Goal: Complete application form

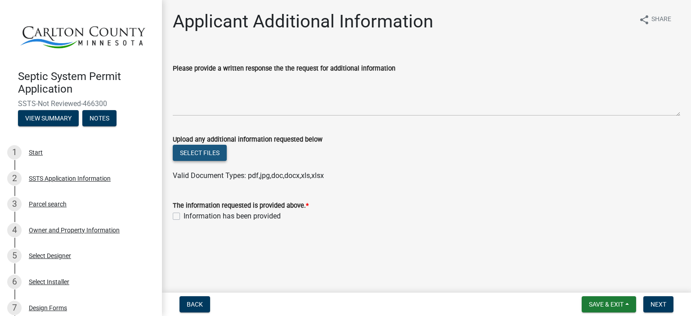
click at [201, 154] on button "Select files" at bounding box center [200, 153] width 54 height 16
click at [197, 146] on button "Select files" at bounding box center [200, 153] width 54 height 16
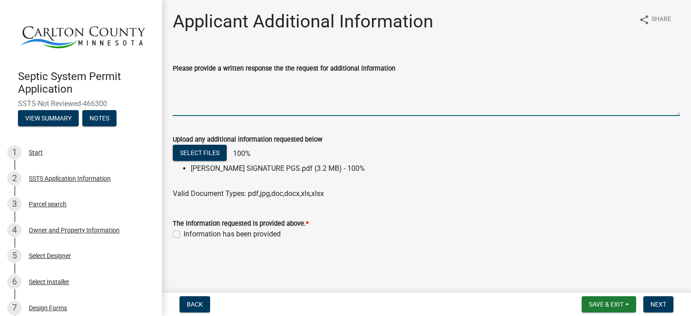
click at [200, 109] on textarea "Please provide a written response the the request for additional information" at bounding box center [426, 95] width 507 height 42
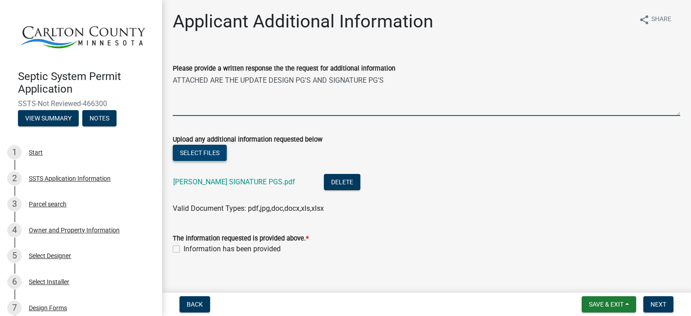
type textarea "ATTACHED ARE THE UPDATE DESIGN PG'S AND SIGNATURE PG'S"
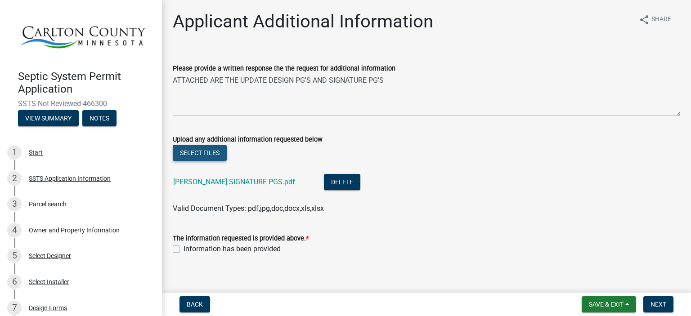
click at [192, 154] on button "Select files" at bounding box center [200, 153] width 54 height 16
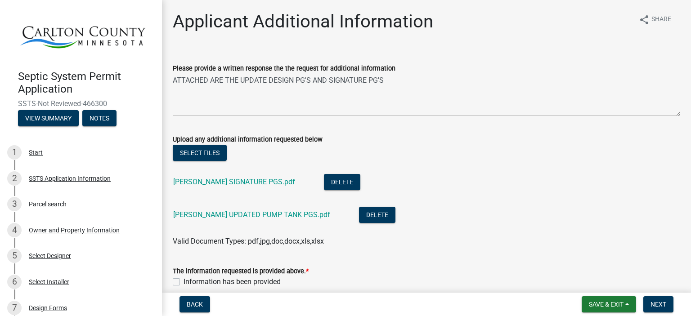
click at [183, 281] on label "Information has been provided" at bounding box center [231, 282] width 97 height 11
click at [183, 281] on input "Information has been provided" at bounding box center [186, 280] width 6 height 6
checkbox input "true"
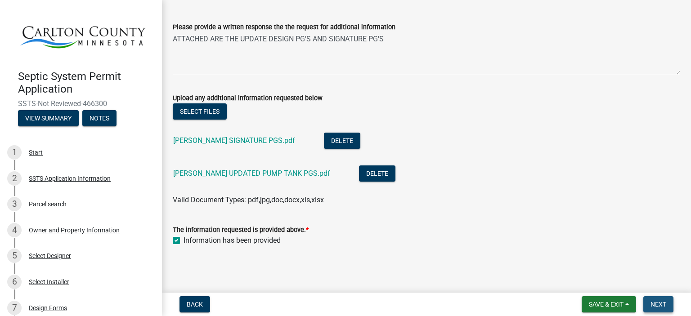
click at [651, 304] on span "Next" at bounding box center [658, 304] width 16 height 7
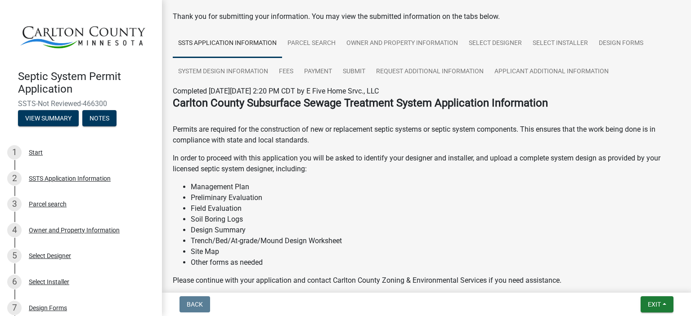
scroll to position [0, 0]
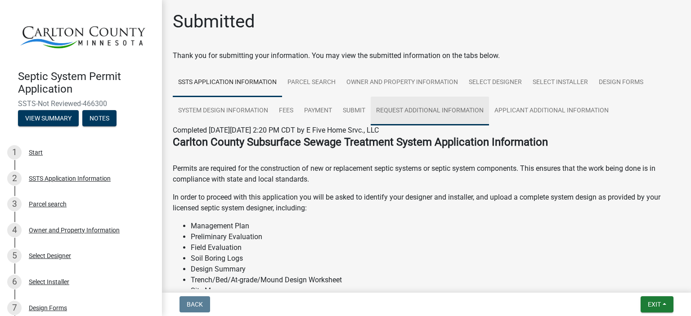
click at [437, 110] on link "Request Additional Information" at bounding box center [430, 111] width 118 height 29
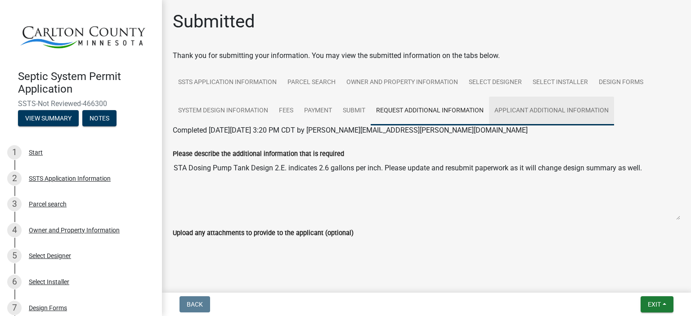
click at [499, 112] on link "Applicant Additional Information" at bounding box center [551, 111] width 125 height 29
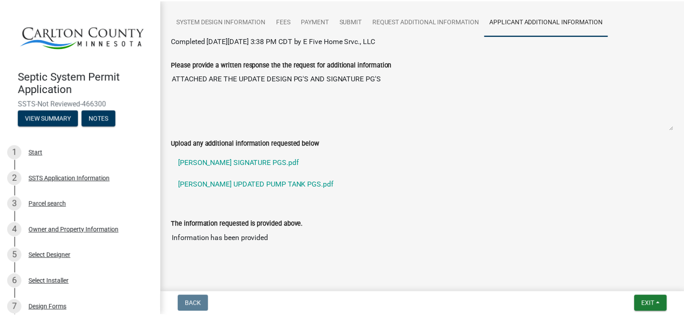
scroll to position [101, 0]
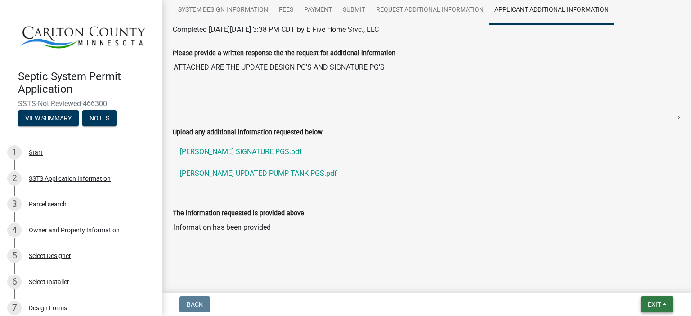
click at [648, 304] on span "Exit" at bounding box center [654, 304] width 13 height 7
click at [637, 277] on button "Save & Exit" at bounding box center [638, 281] width 72 height 22
